Goal: Information Seeking & Learning: Learn about a topic

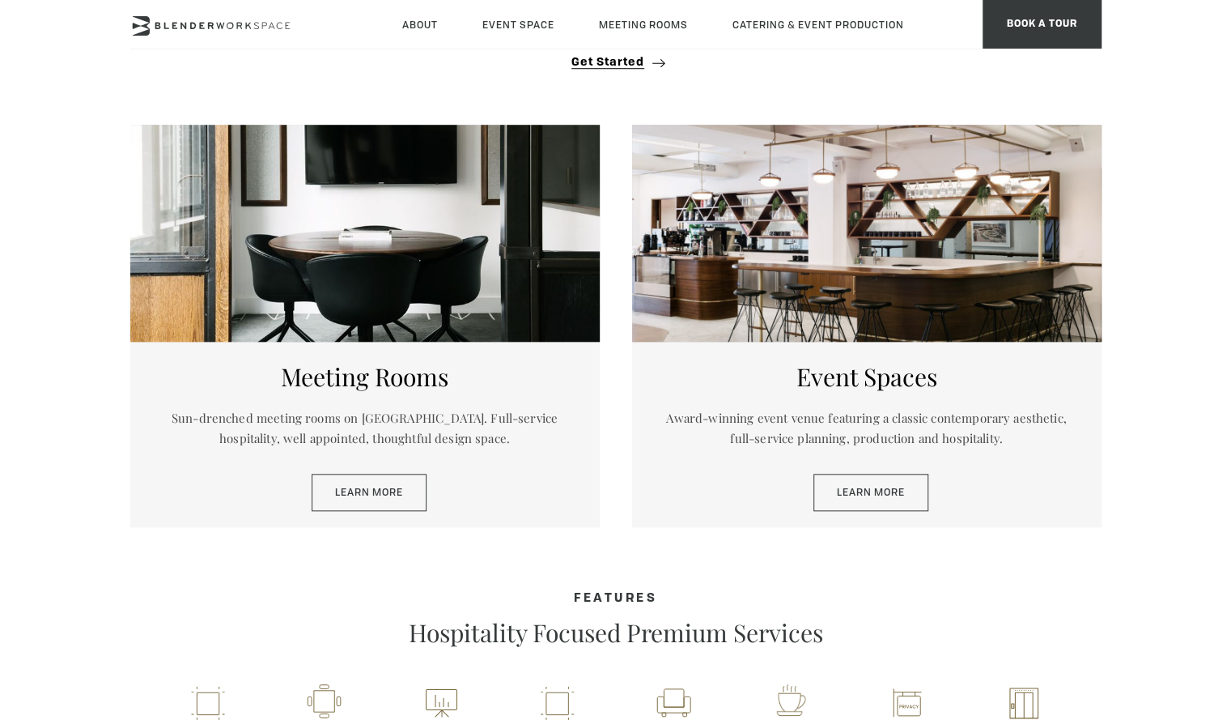
scroll to position [759, 0]
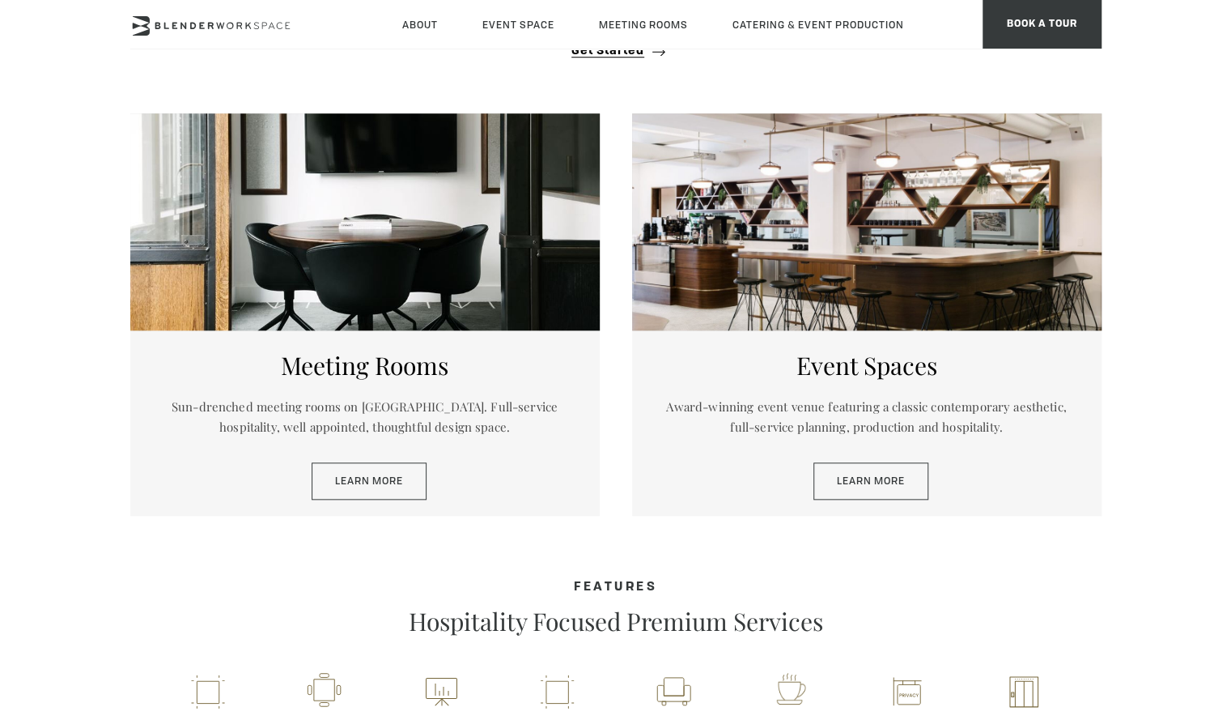
click at [1131, 26] on header "About Neighborhood Global Collective Journal Event Space The Auditorium Event S…" at bounding box center [615, 24] width 1231 height 49
click at [827, 504] on div "Event Spaces Award-winning event venue featuring a classic contemporary aesthet…" at bounding box center [867, 422] width 470 height 185
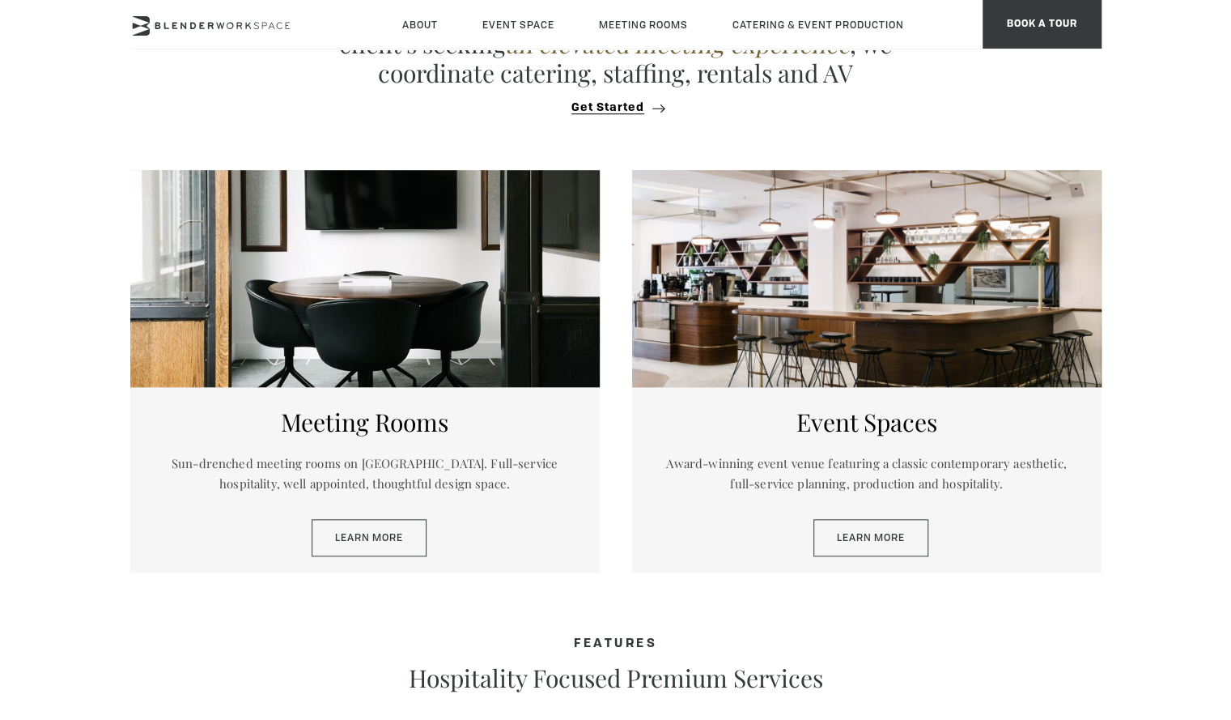
scroll to position [735, 0]
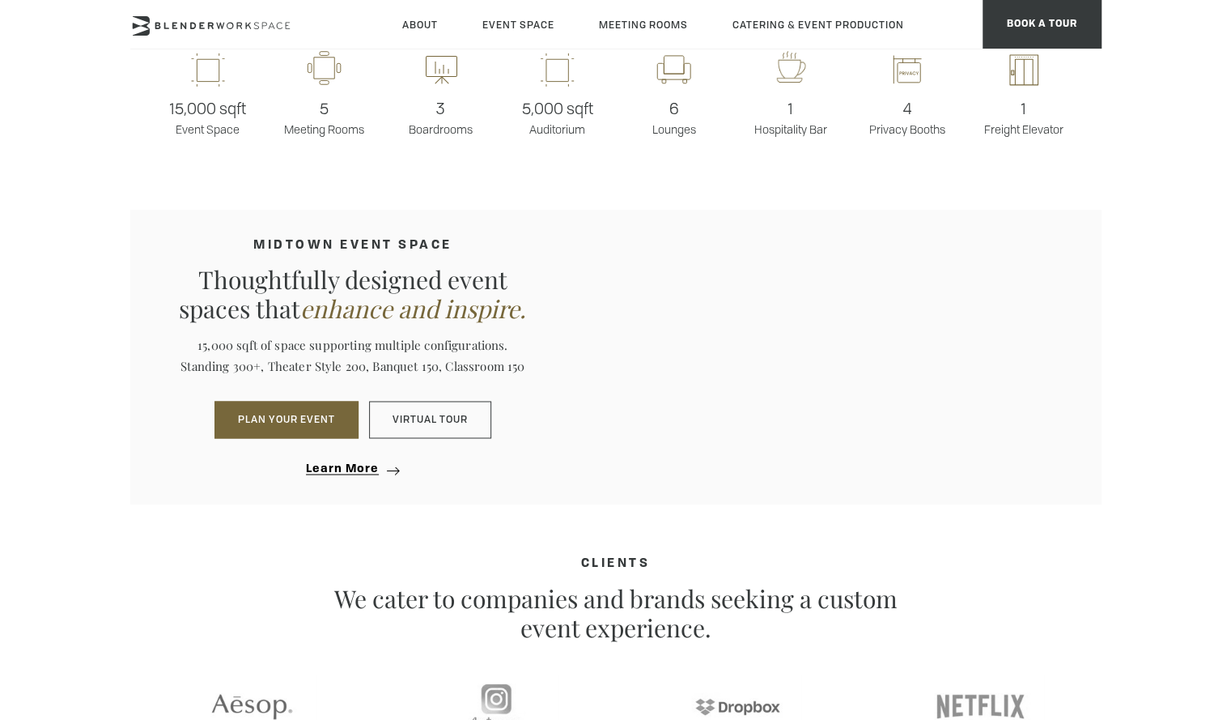
scroll to position [1386, 0]
